Goal: Task Accomplishment & Management: Use online tool/utility

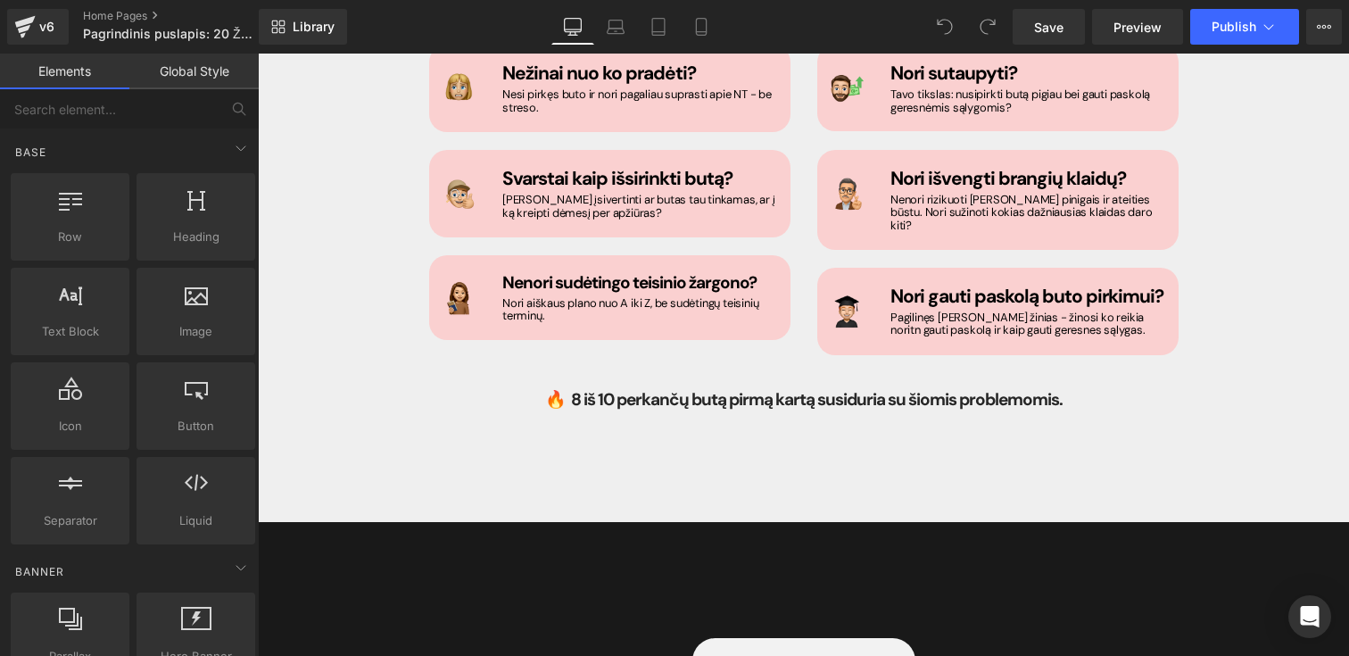
scroll to position [1173, 0]
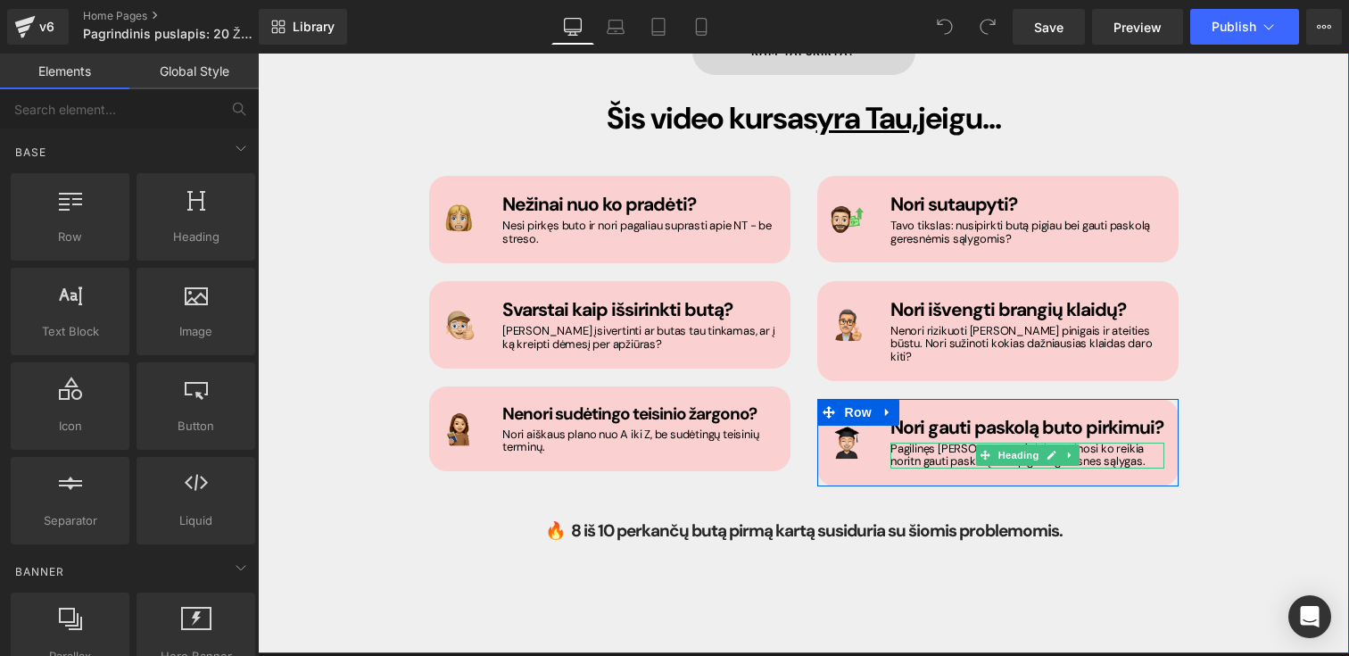
click at [1104, 442] on h1 "Pagilinęs [PERSON_NAME] žinias - žinosi ko reikia noritn gauti paskolą ir kaip …" at bounding box center [1027, 455] width 274 height 26
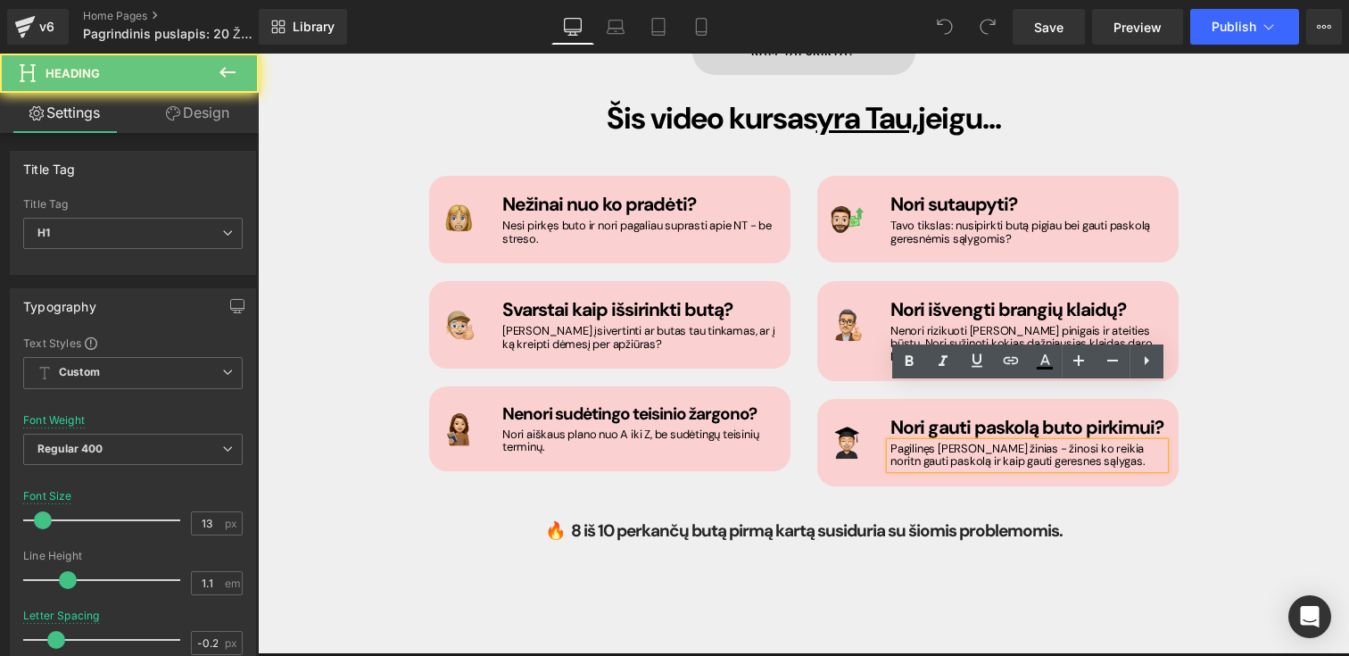
click at [1103, 442] on h1 "Pagilinęs [PERSON_NAME] žinias - žinosi ko reikia noritn gauti paskolą ir kaip …" at bounding box center [1027, 455] width 274 height 26
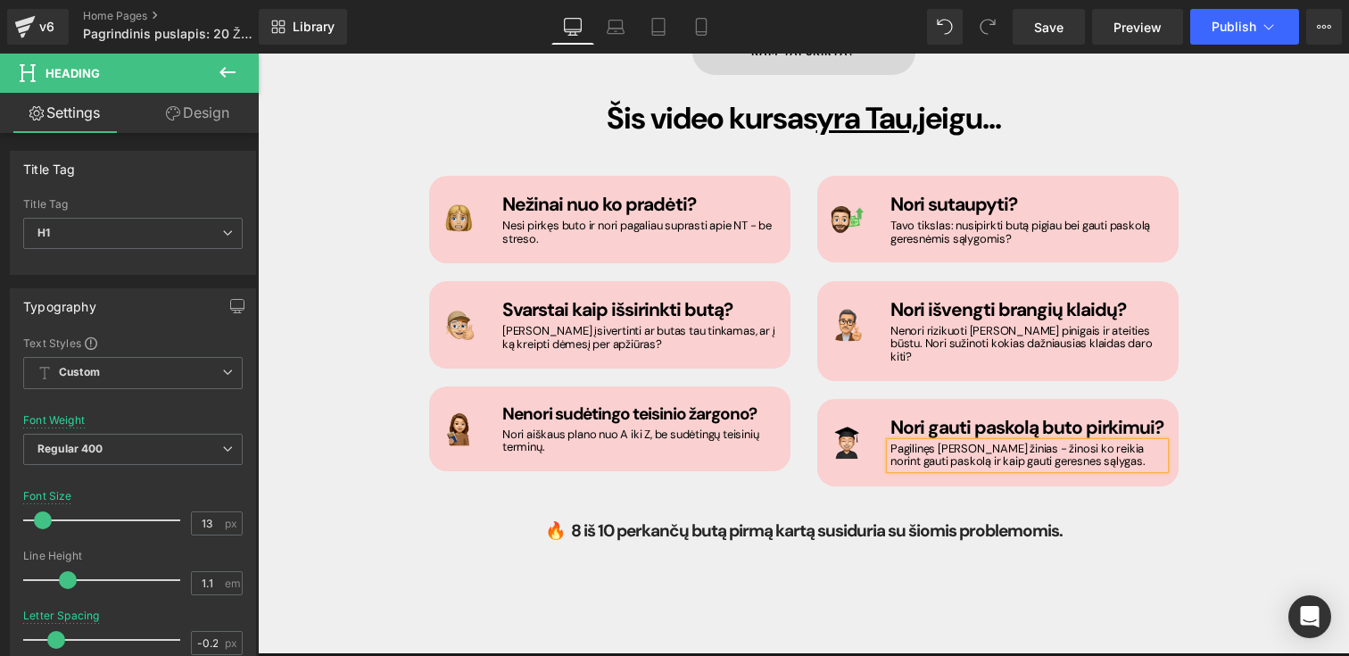
click at [1302, 388] on div "[PERSON_NAME] skirta? Button Šis video kursas yra Tau, jeigu... Heading Image N…" at bounding box center [804, 289] width 1070 height 575
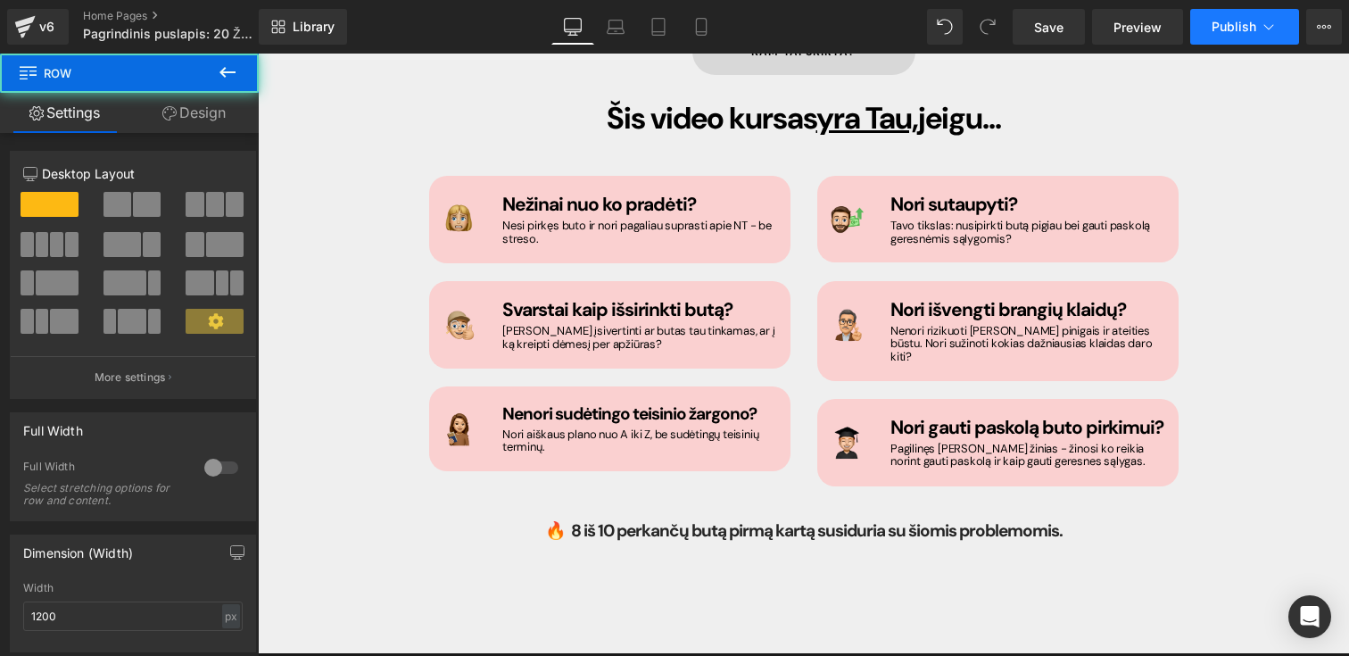
click at [1216, 35] on button "Publish" at bounding box center [1244, 27] width 109 height 36
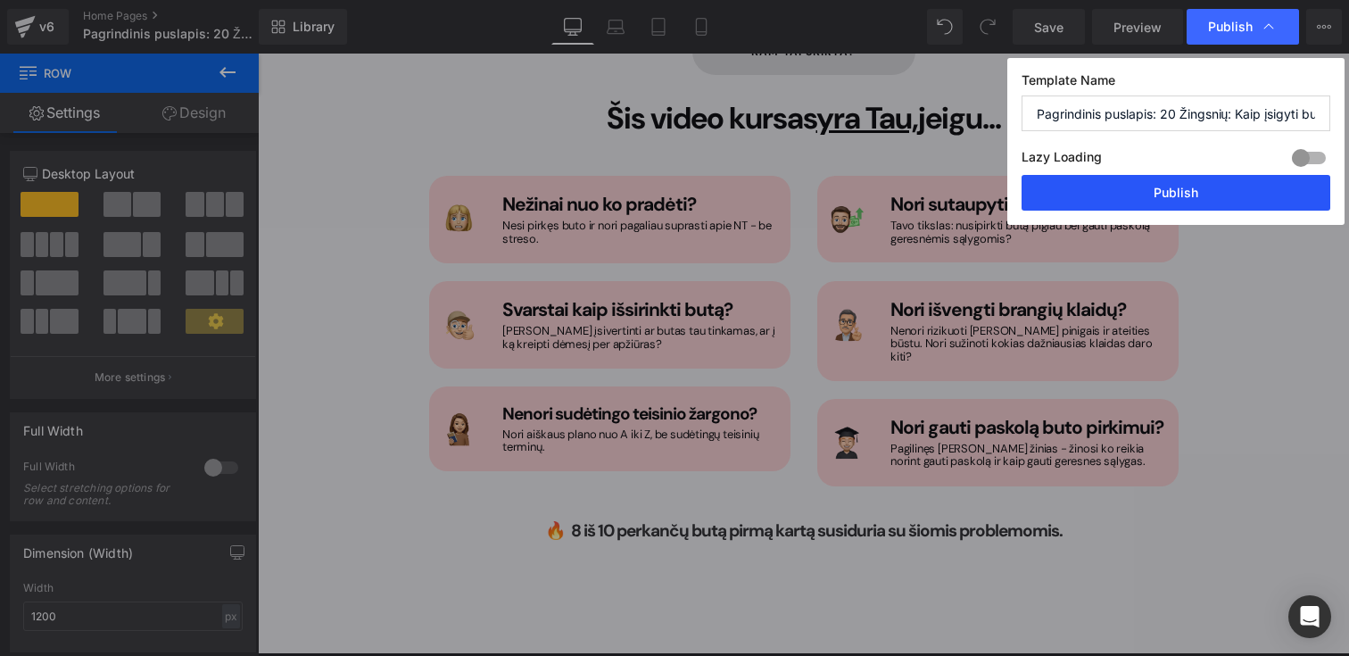
click at [1181, 198] on button "Publish" at bounding box center [1175, 193] width 309 height 36
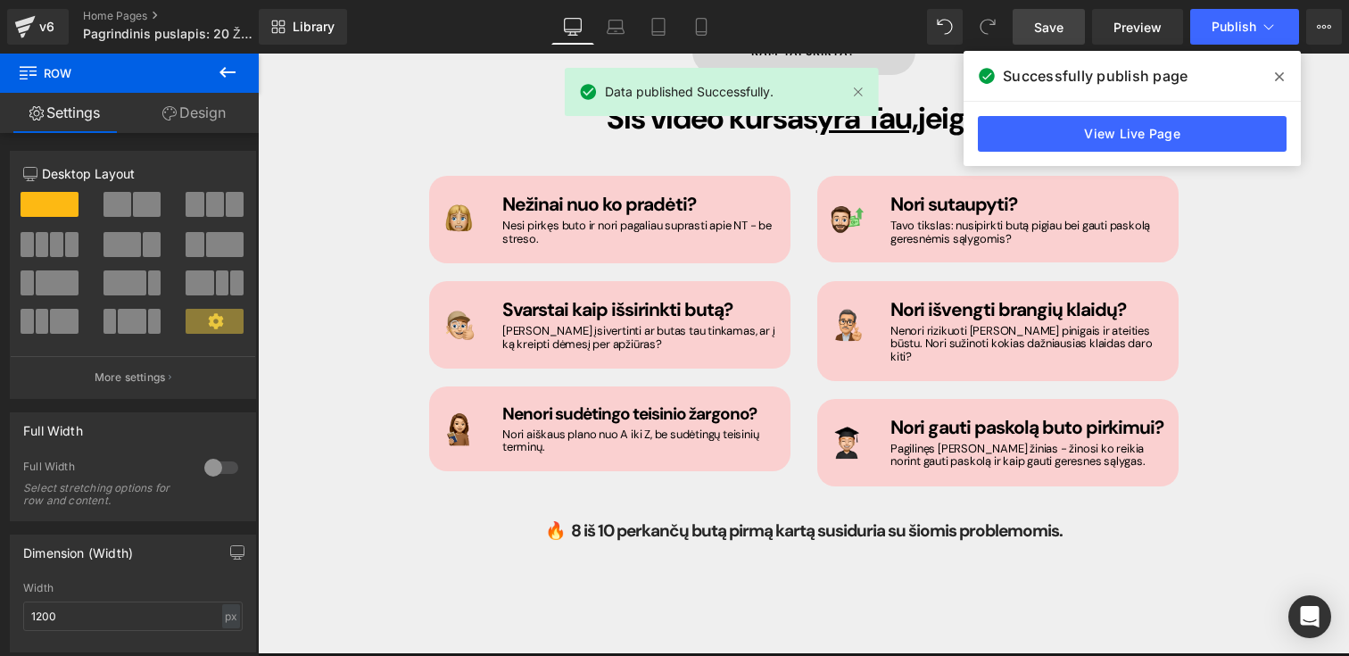
click at [1070, 14] on link "Save" at bounding box center [1048, 27] width 72 height 36
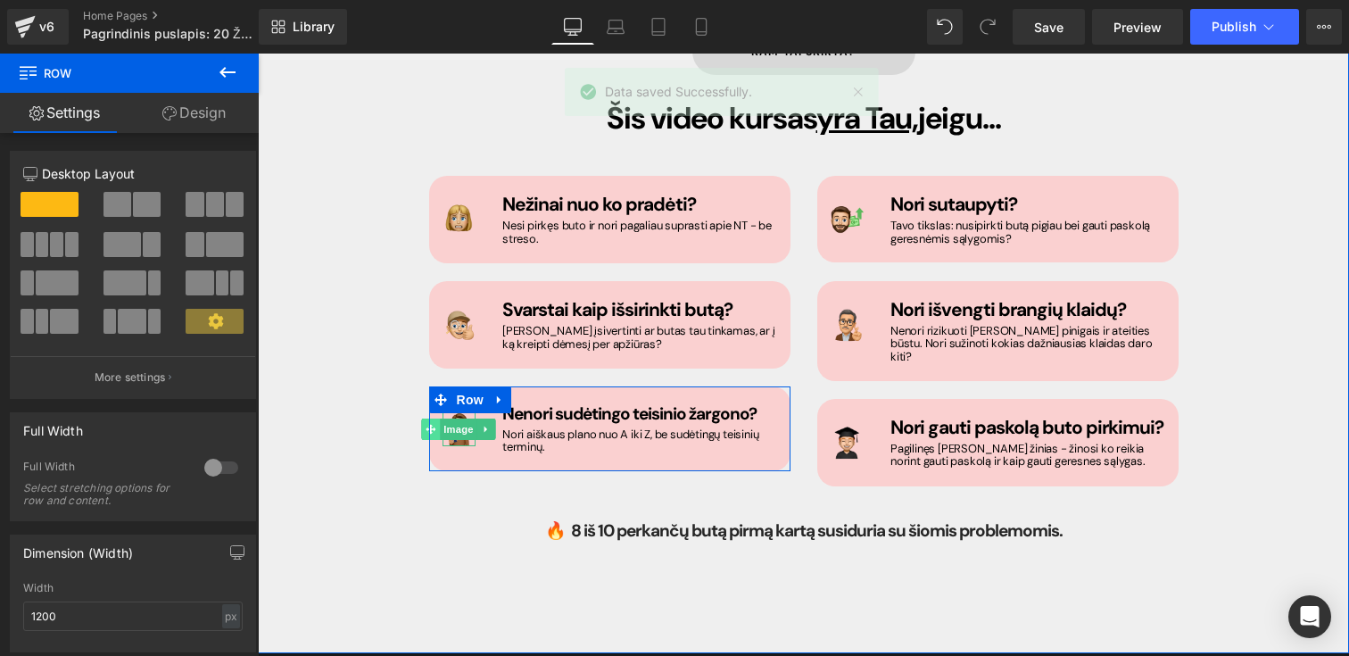
click at [436, 418] on span at bounding box center [431, 428] width 19 height 21
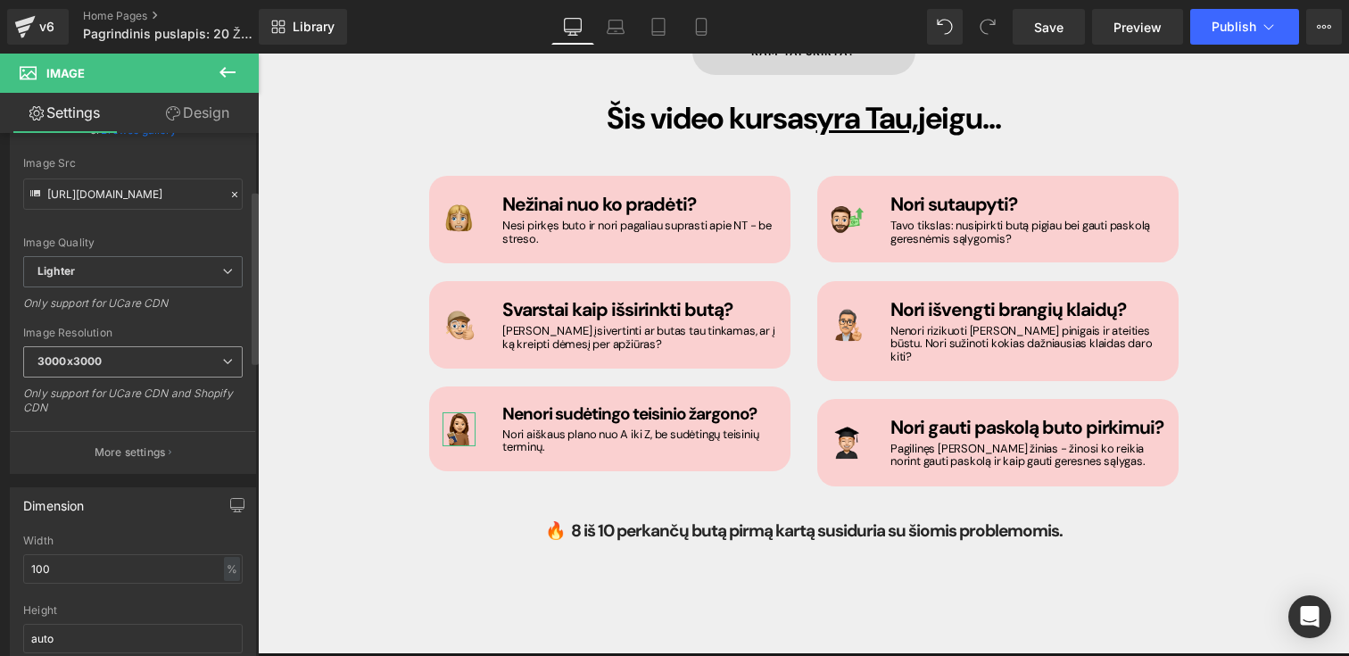
scroll to position [212, 0]
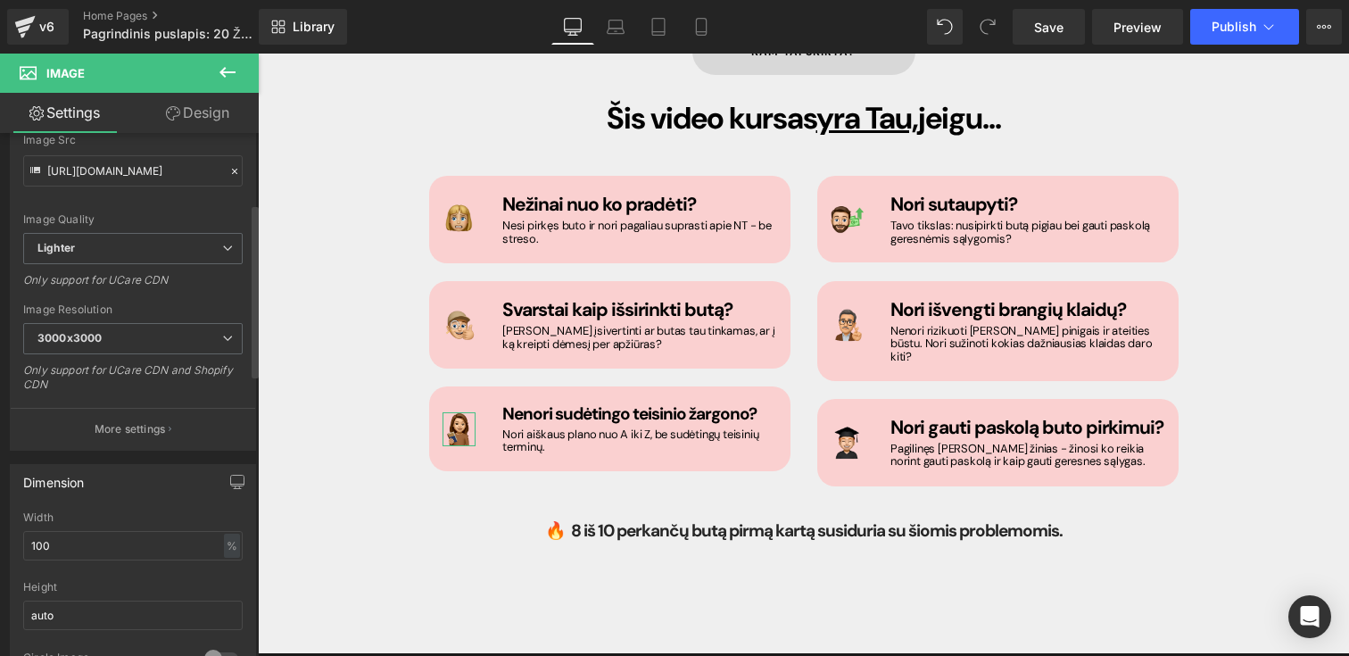
click at [115, 560] on div "Width 100 % % px" at bounding box center [132, 546] width 219 height 70
click at [112, 551] on input "100" at bounding box center [132, 545] width 219 height 29
type input "1"
type input "2"
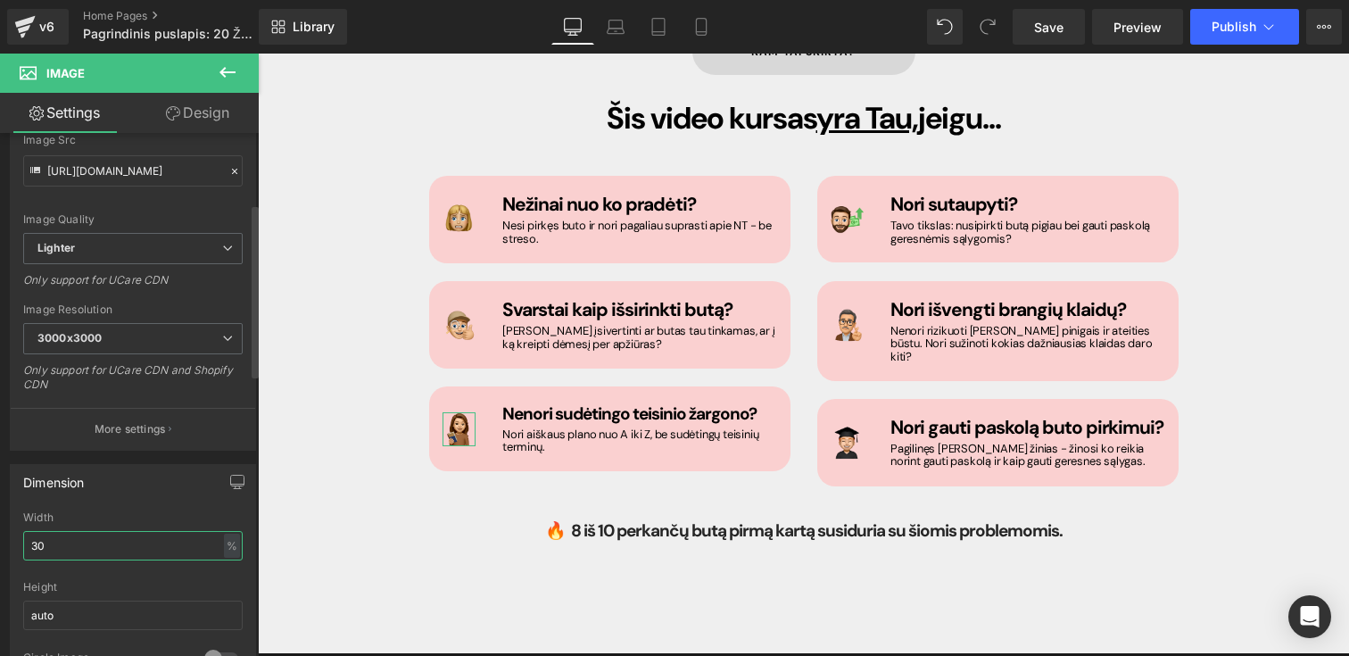
type input "3"
type input "5"
click at [101, 616] on input "auto" at bounding box center [132, 614] width 219 height 29
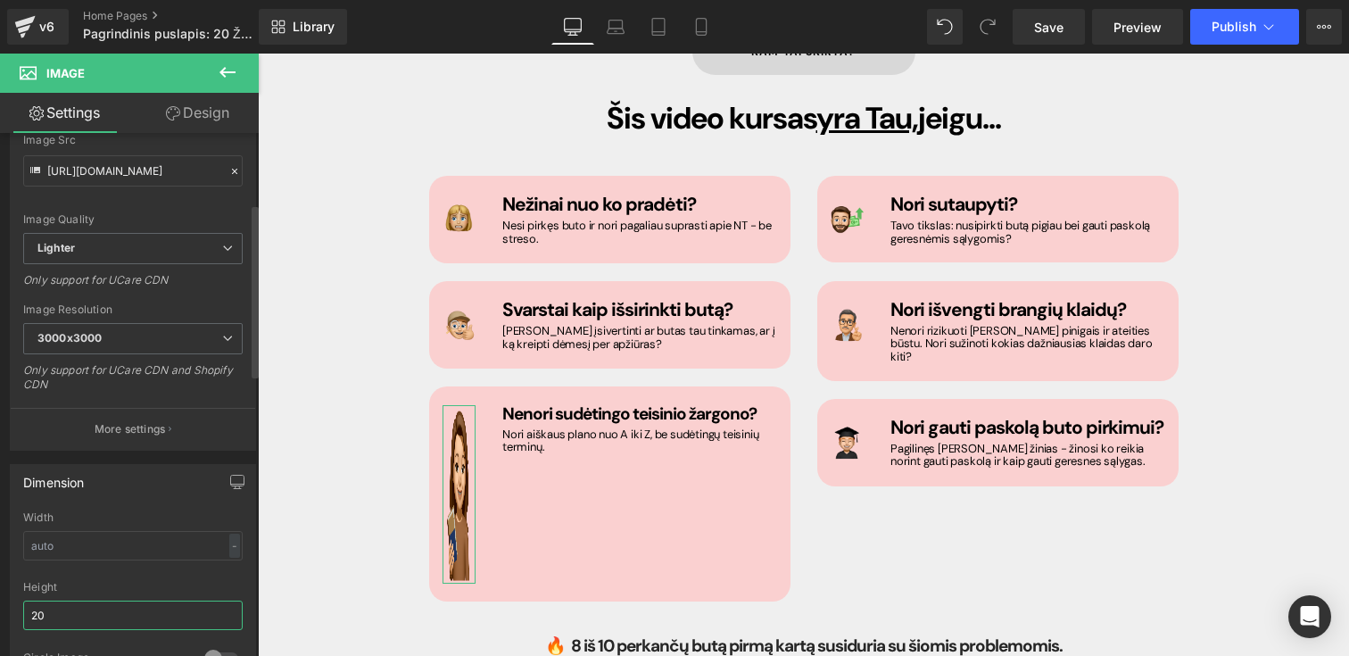
type input "2"
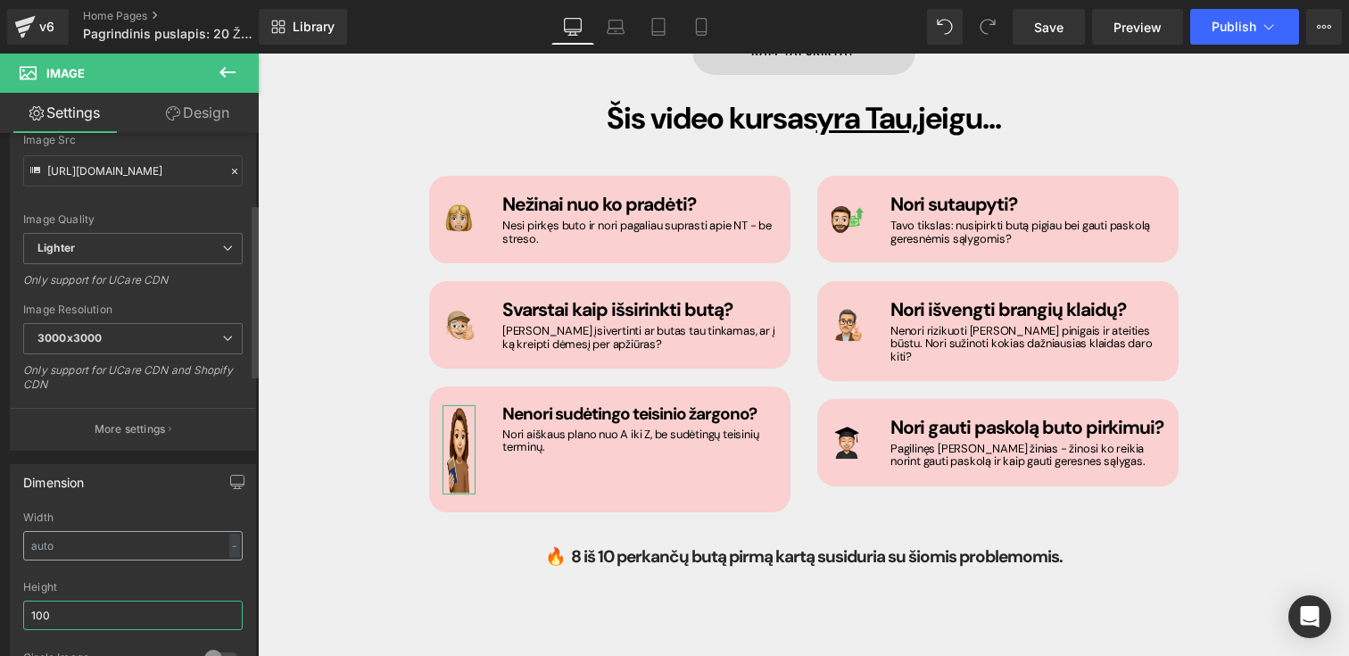
type input "100"
click at [54, 549] on input "text" at bounding box center [132, 545] width 219 height 29
type input "1"
type input "2"
type input "3"
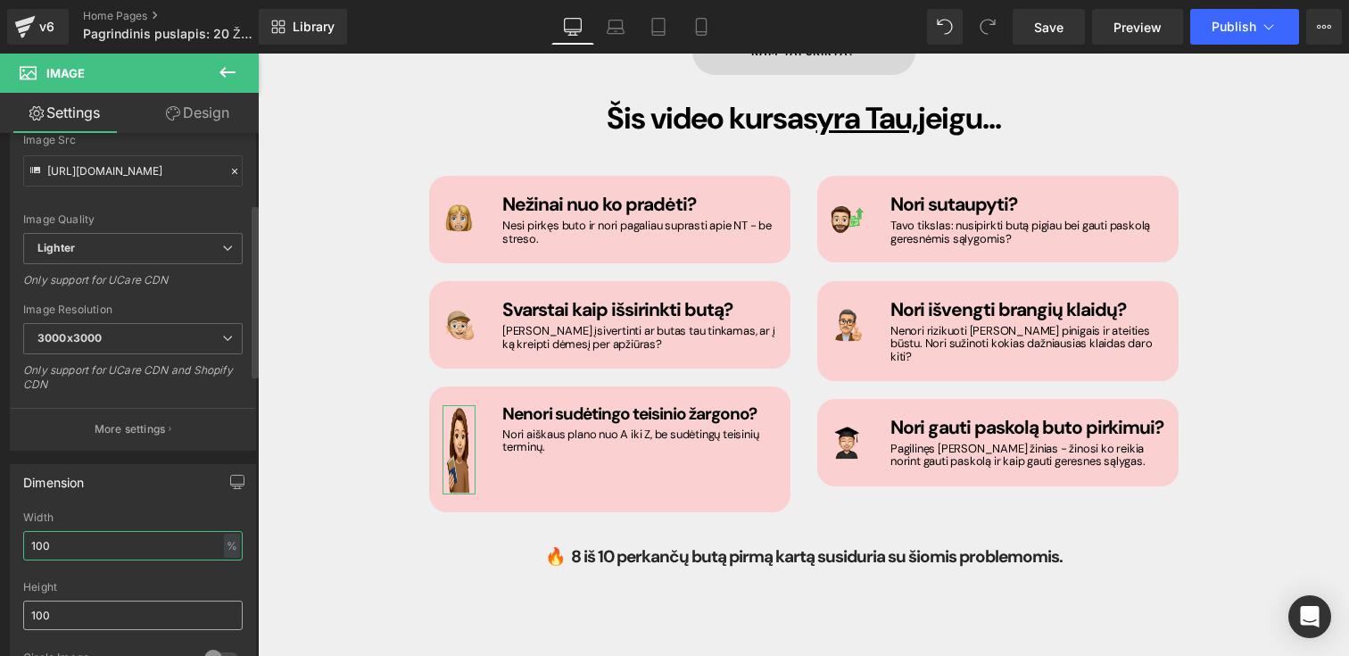
type input "100"
click at [80, 618] on input "100" at bounding box center [132, 614] width 219 height 29
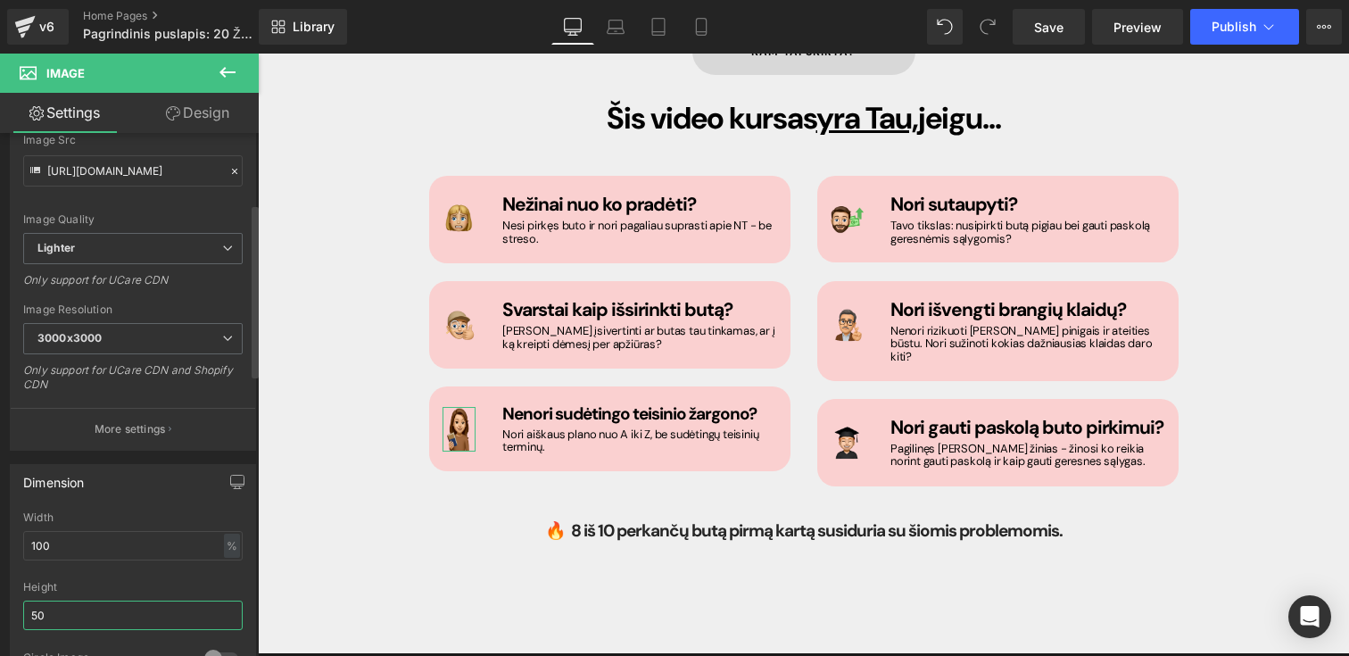
type input "5"
type input "2"
click at [113, 584] on div "Height" at bounding box center [132, 587] width 219 height 12
click at [116, 554] on input "100" at bounding box center [132, 545] width 219 height 29
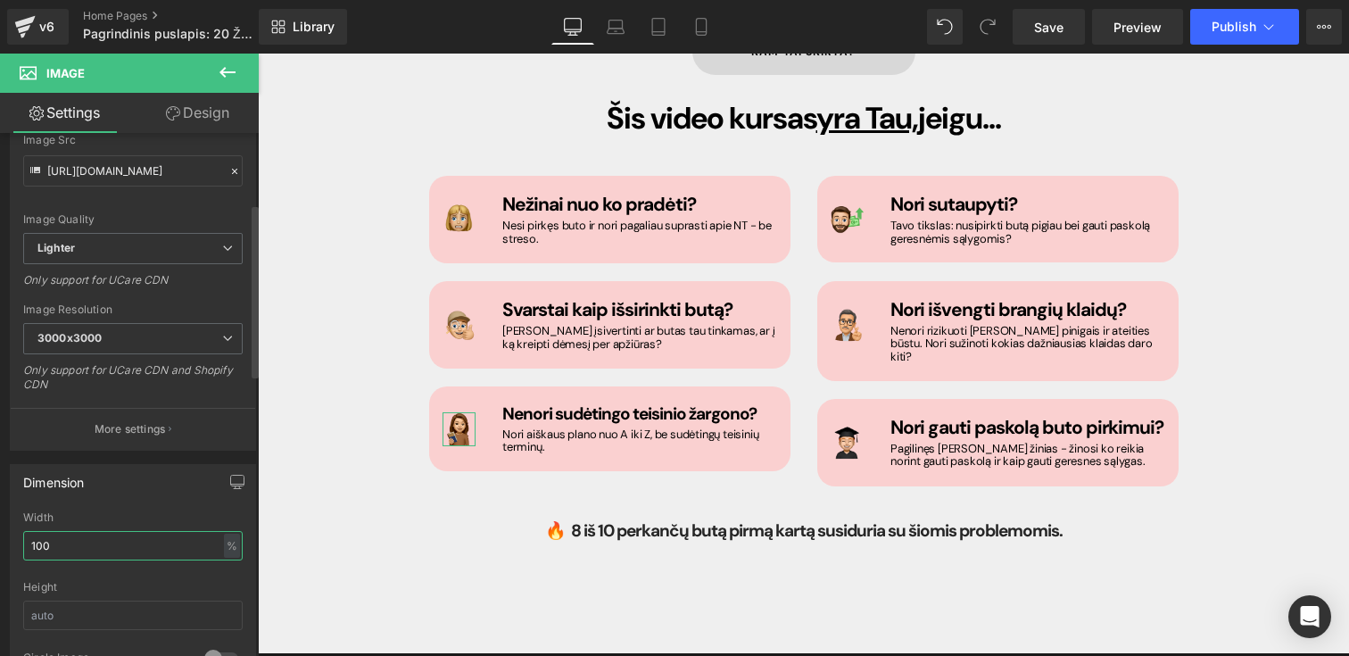
click at [116, 554] on input "100" at bounding box center [132, 545] width 219 height 29
click at [136, 493] on div "Dimension" at bounding box center [133, 482] width 244 height 34
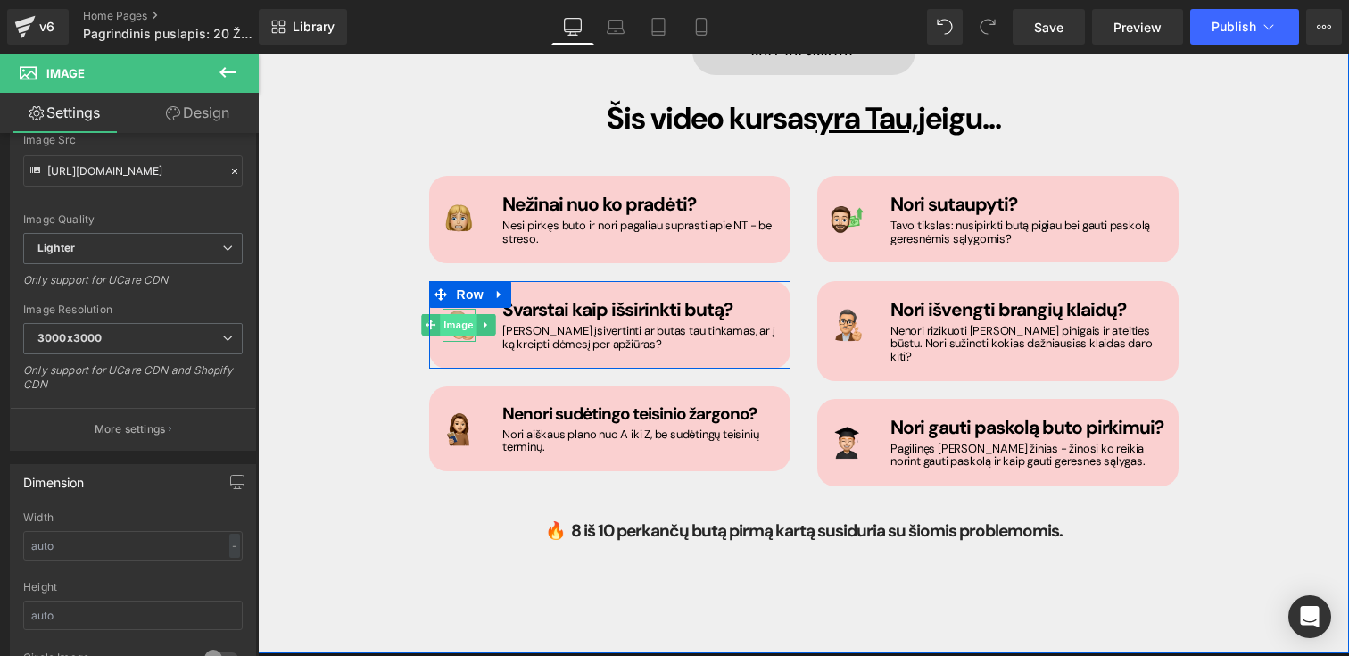
click at [459, 314] on span "Image" at bounding box center [458, 324] width 37 height 21
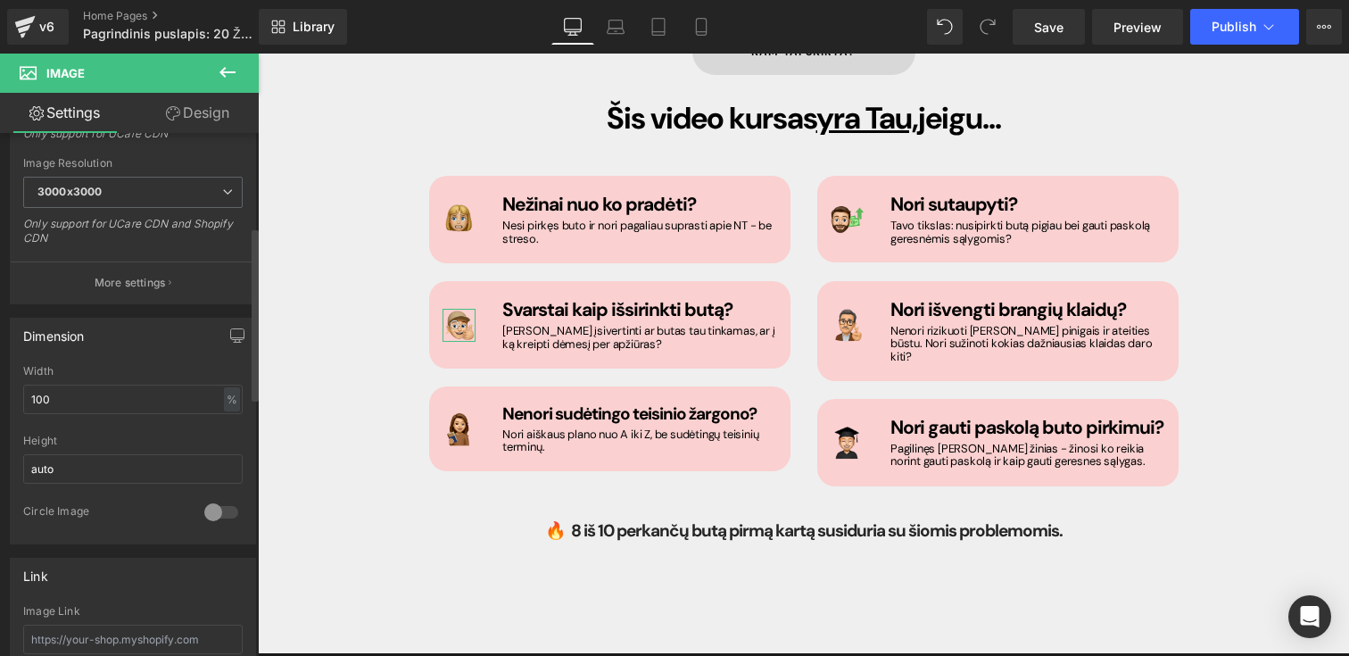
scroll to position [282, 0]
